Goal: Transaction & Acquisition: Purchase product/service

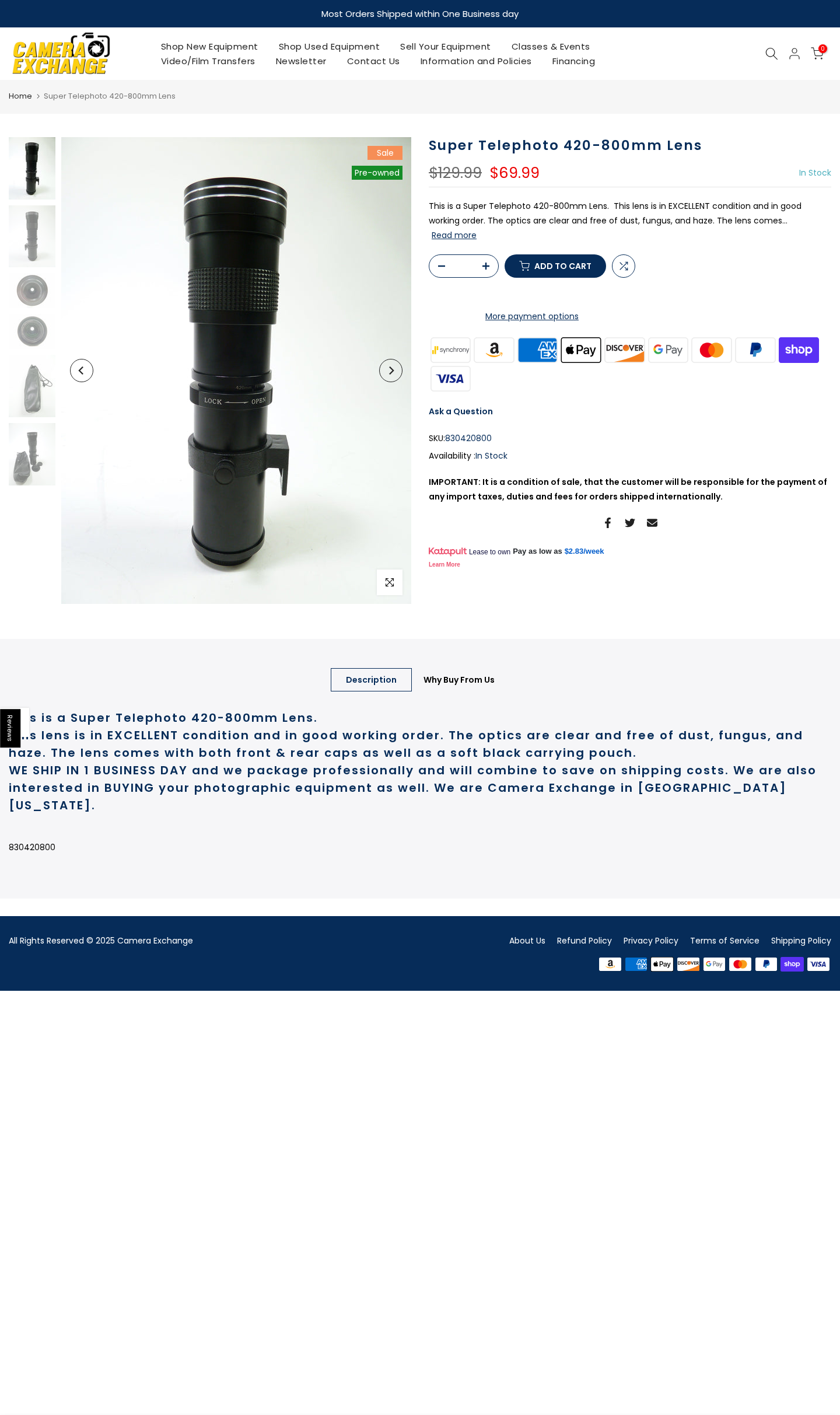
click at [403, 385] on img at bounding box center [236, 370] width 350 height 467
click at [401, 374] on button "Next" at bounding box center [390, 370] width 23 height 23
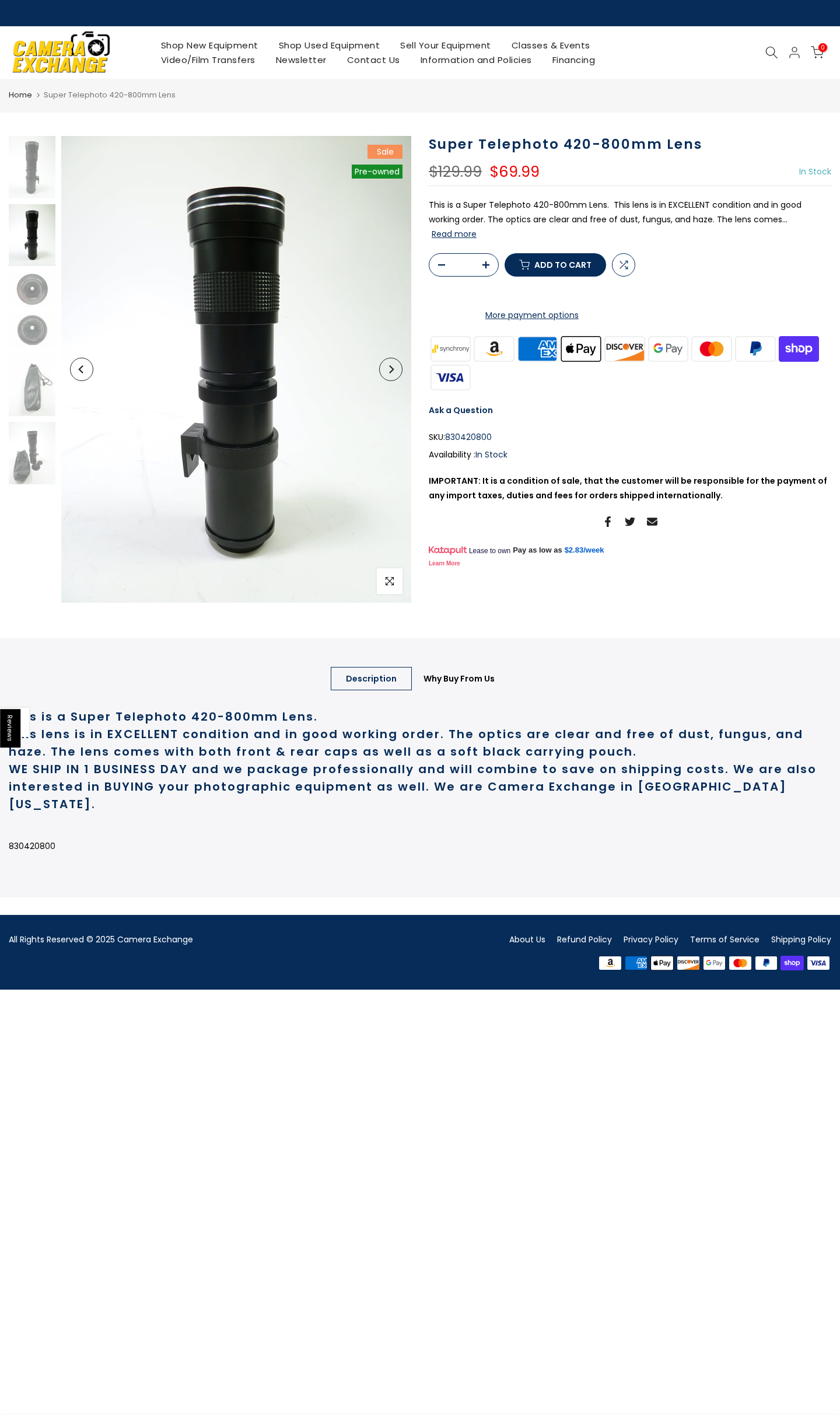
click at [395, 374] on button "Next" at bounding box center [390, 369] width 23 height 23
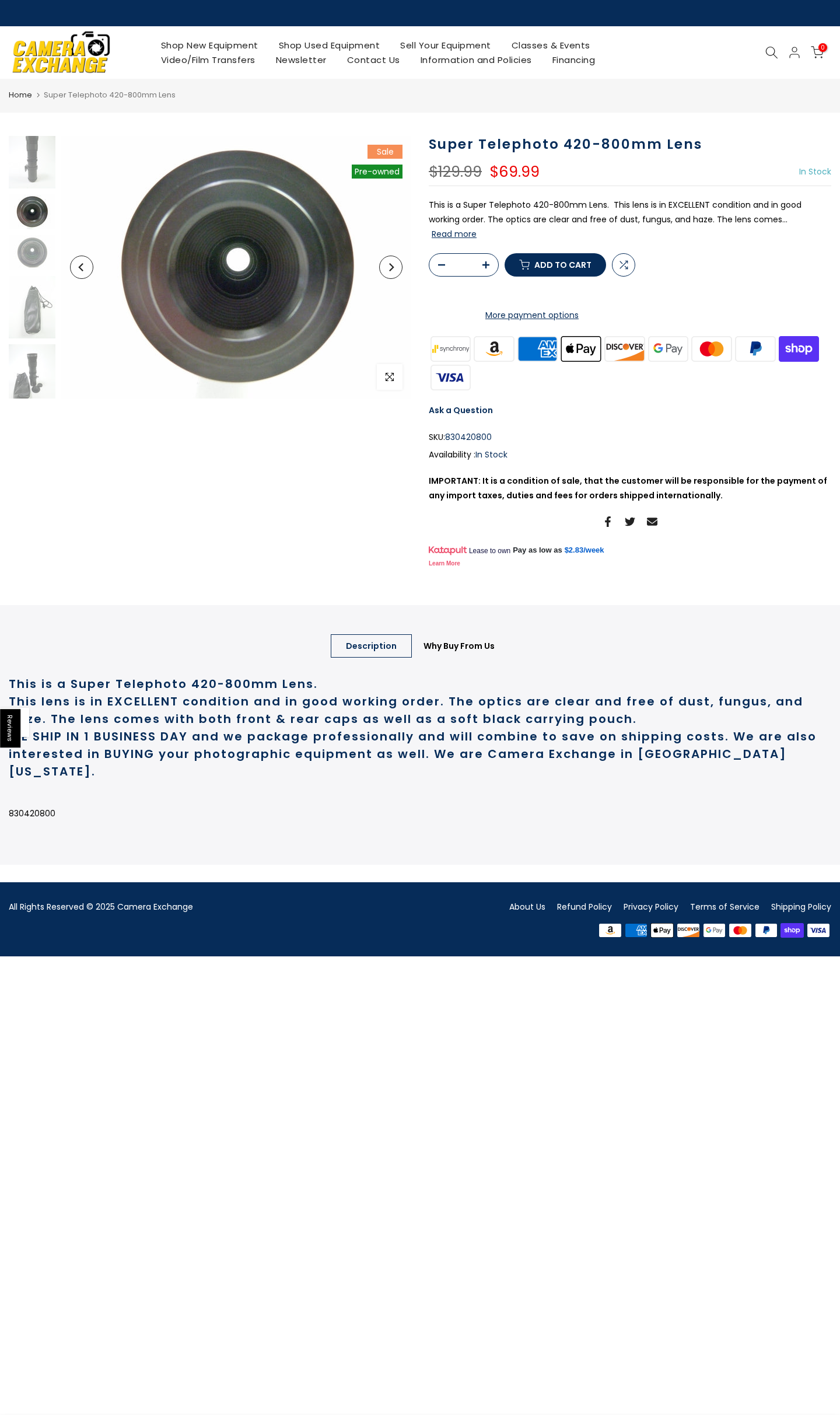
click at [396, 272] on button "Next" at bounding box center [390, 267] width 23 height 23
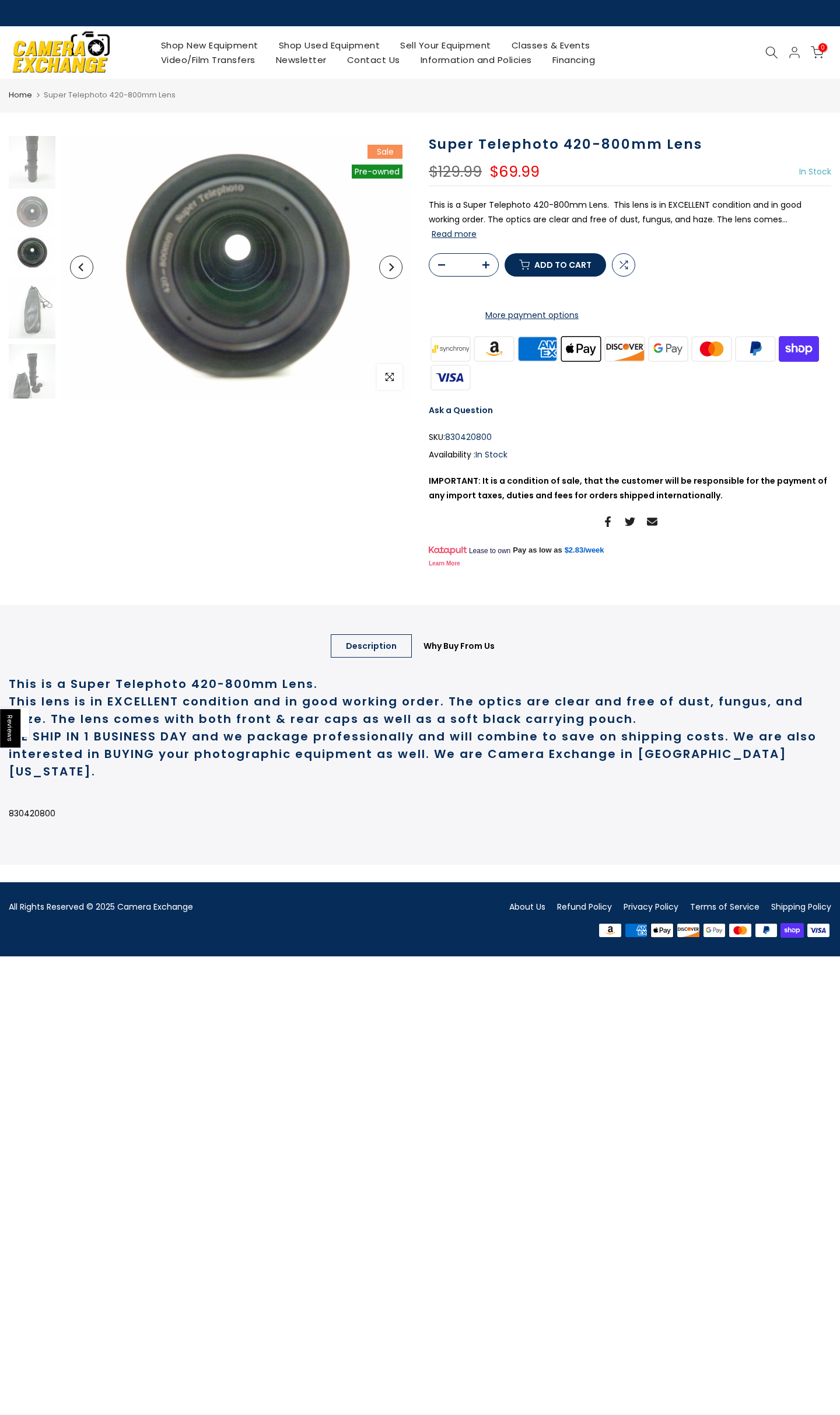
scroll to position [85, 0]
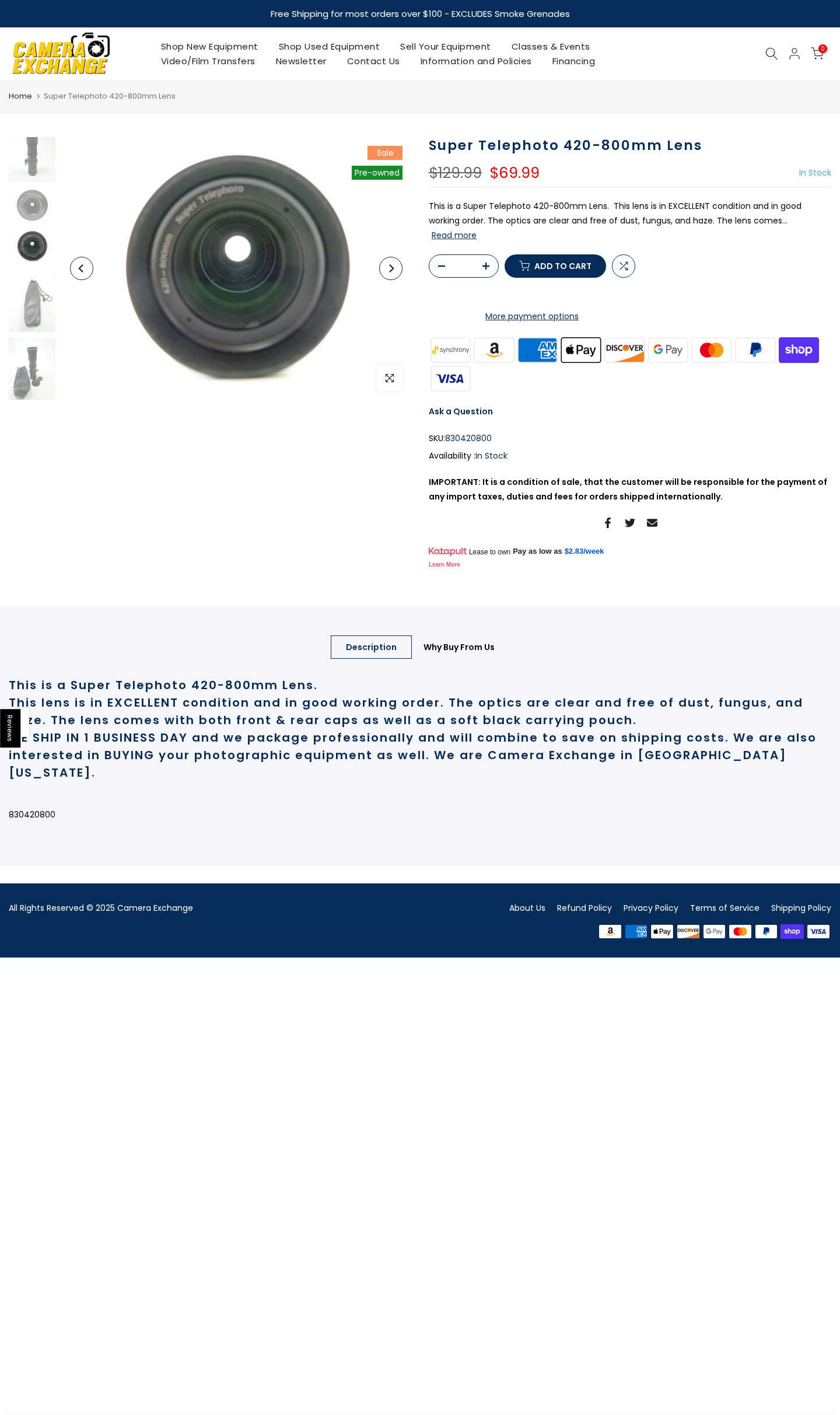
click at [396, 272] on button "Next" at bounding box center [390, 267] width 23 height 23
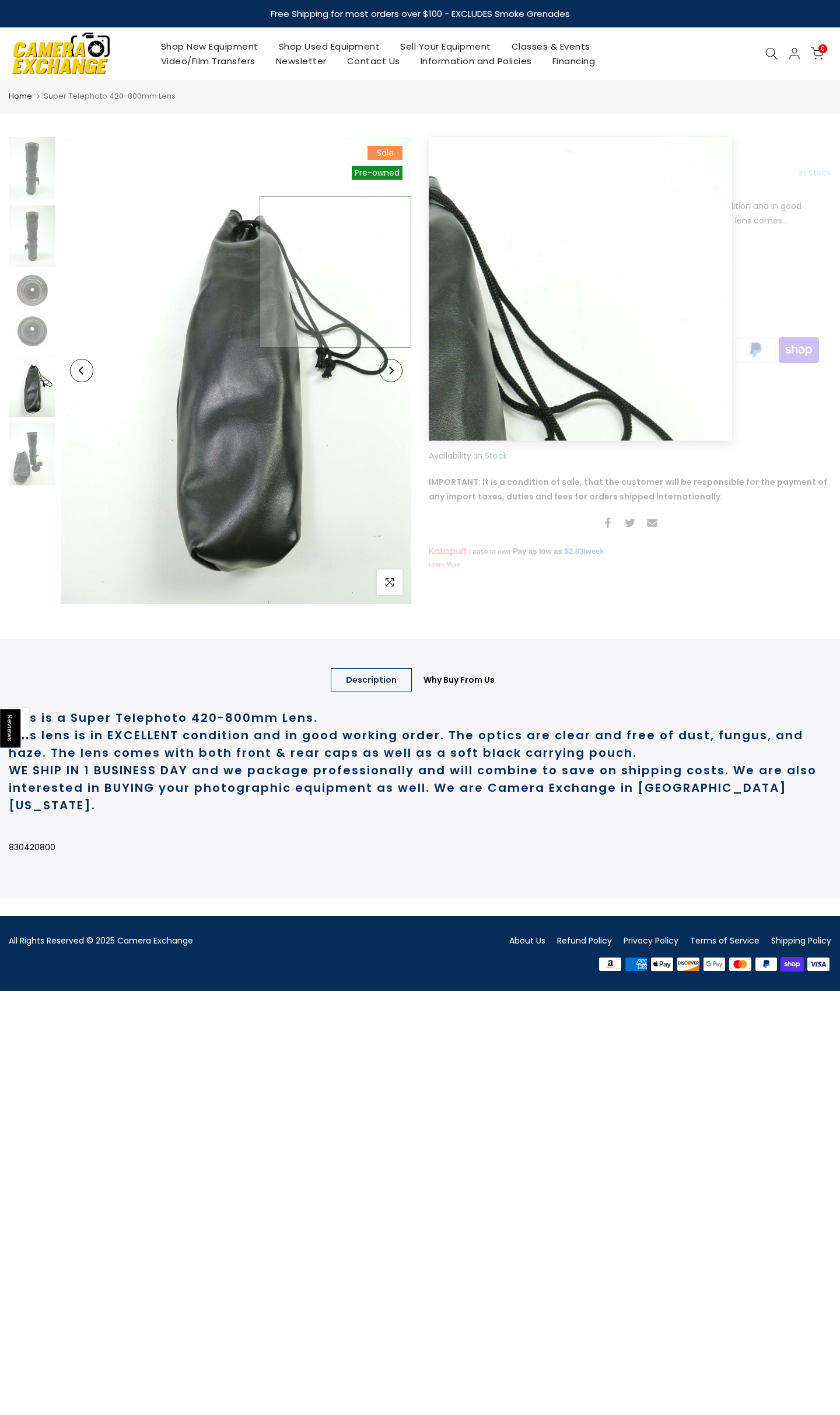
scroll to position [0, 0]
click at [396, 272] on img at bounding box center [236, 370] width 350 height 467
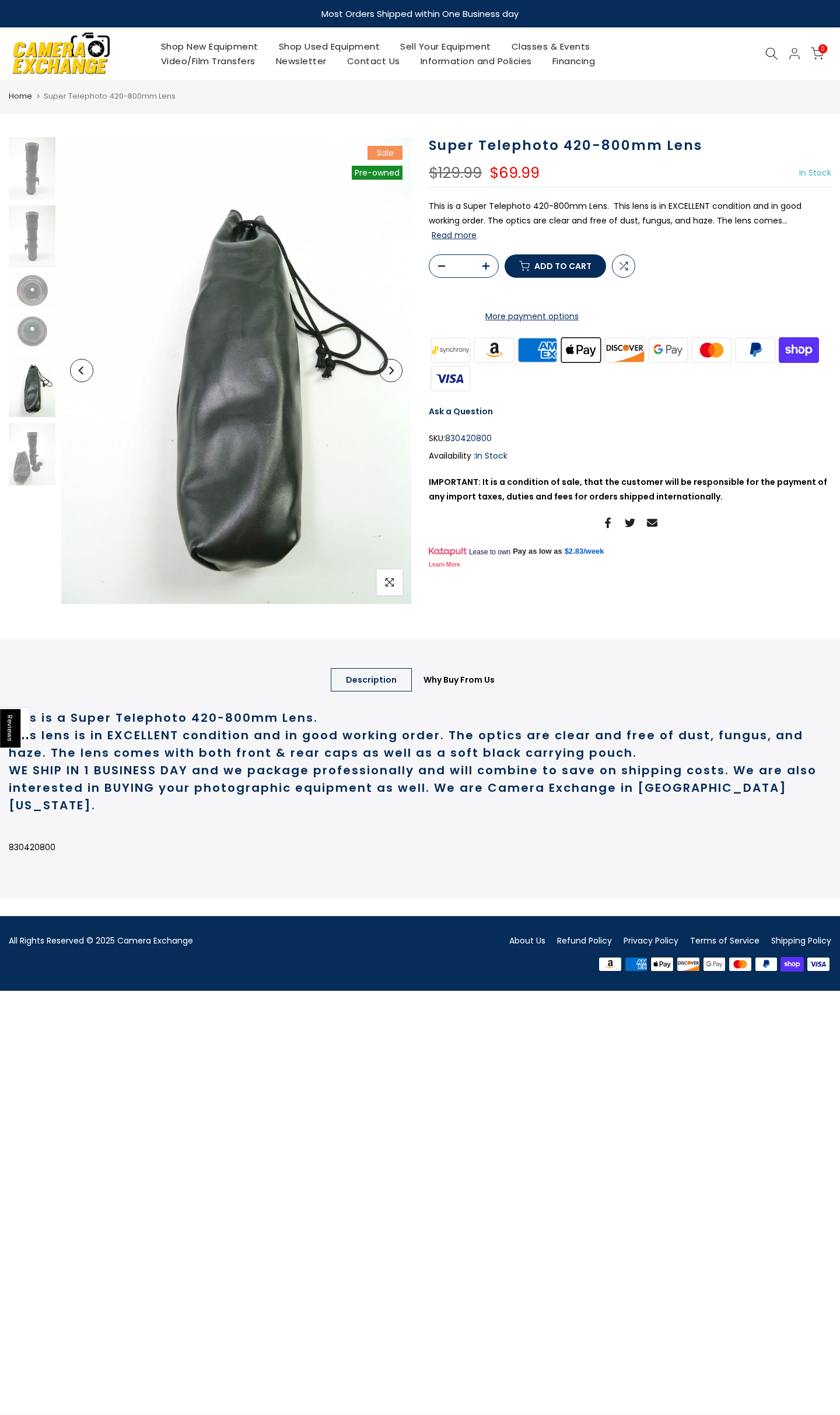
click at [456, 239] on button "Read more" at bounding box center [454, 234] width 45 height 10
click at [452, 241] on button "Read more" at bounding box center [454, 234] width 45 height 10
click at [32, 442] on img at bounding box center [32, 454] width 47 height 63
